Goal: Navigation & Orientation: Go to known website

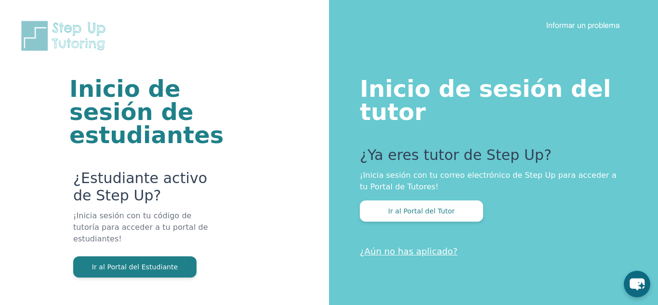
click at [164, 277] on p "¿Aún no has aplicado?" at bounding box center [143, 307] width 140 height 60
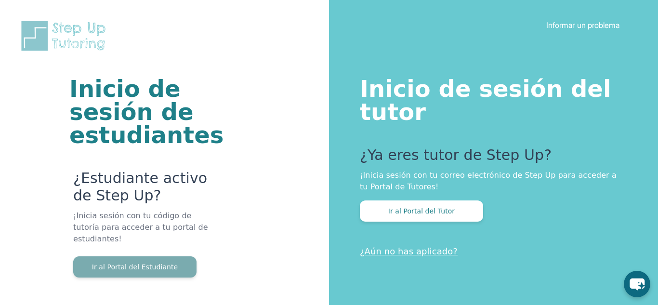
click at [165, 263] on button "Ir al Portal del Estudiante" at bounding box center [134, 266] width 123 height 21
click at [184, 256] on button "Ir al Portal del Estudiante" at bounding box center [134, 266] width 123 height 21
click at [159, 256] on button "Ir al Portal del Estudiante" at bounding box center [134, 266] width 123 height 21
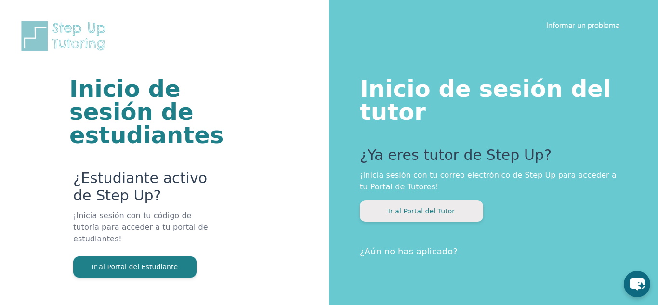
click at [433, 218] on button "Ir al Portal del Tutor" at bounding box center [421, 210] width 123 height 21
